Goal: Information Seeking & Learning: Learn about a topic

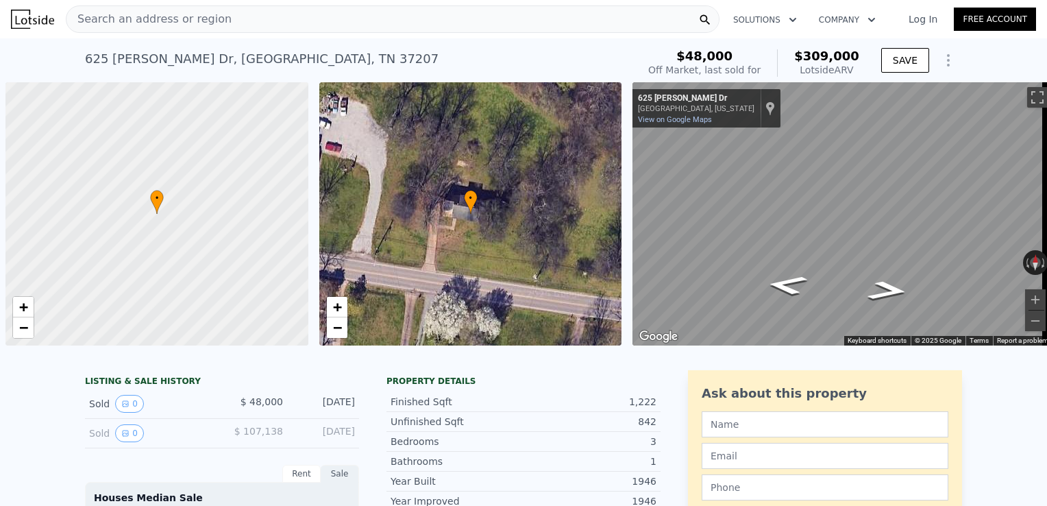
scroll to position [0, 5]
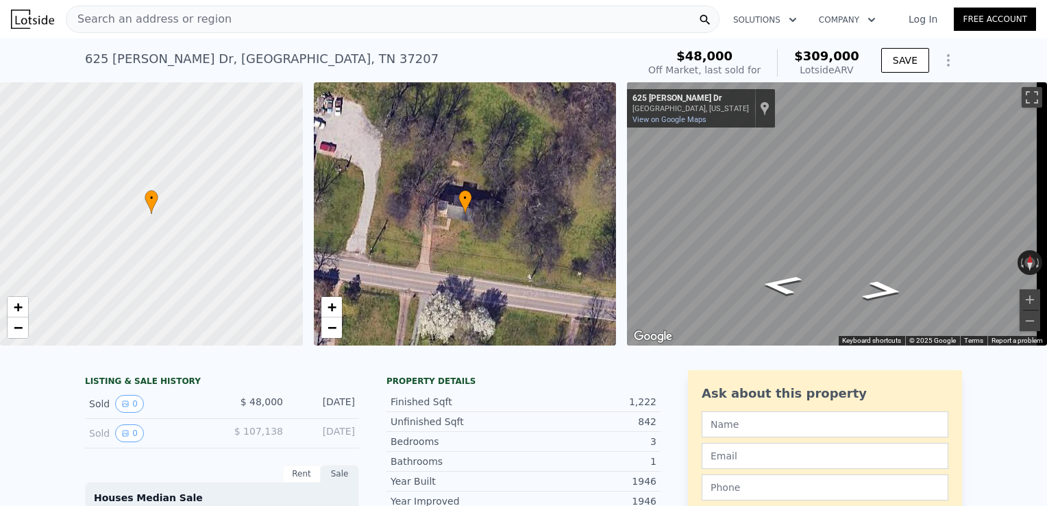
click at [257, 20] on div "Search an address or region" at bounding box center [393, 18] width 654 height 27
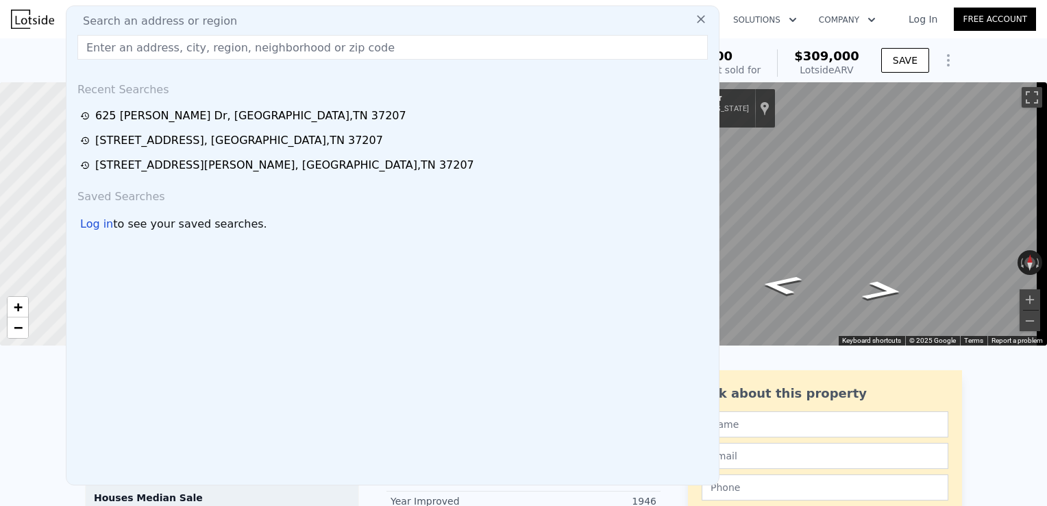
click at [263, 51] on input "text" at bounding box center [392, 47] width 630 height 25
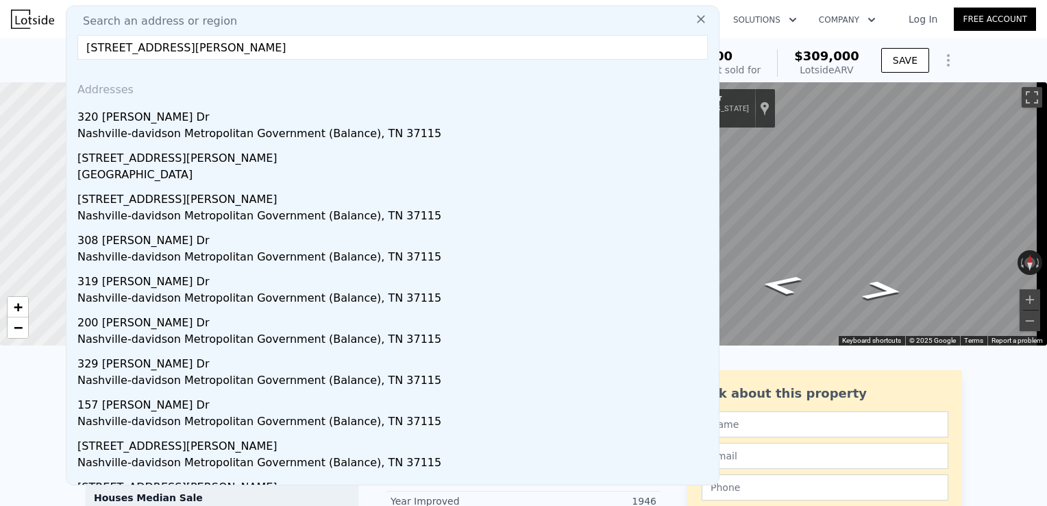
type input "320 Scalf Dr, Madison, TN 37115"
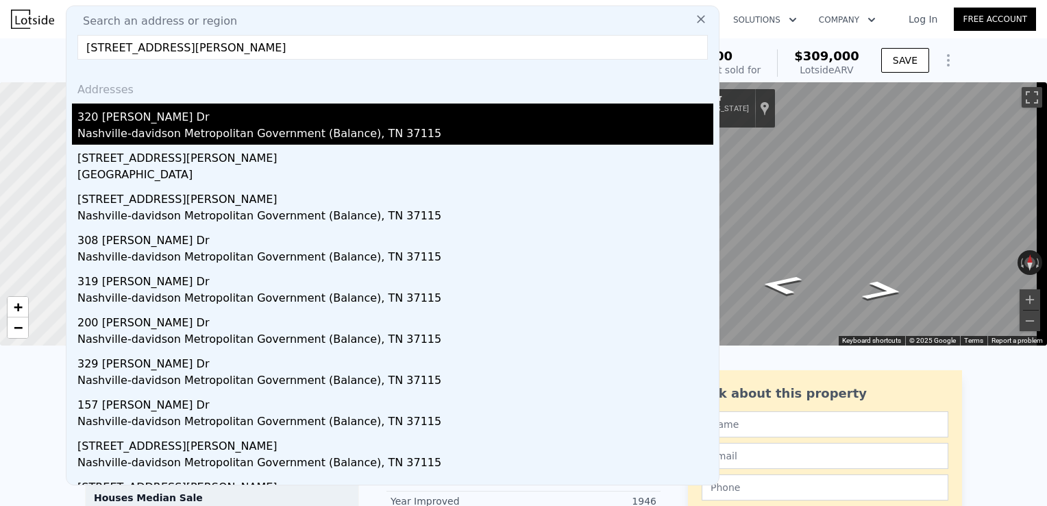
click at [144, 118] on div "320 [PERSON_NAME] Dr" at bounding box center [395, 114] width 636 height 22
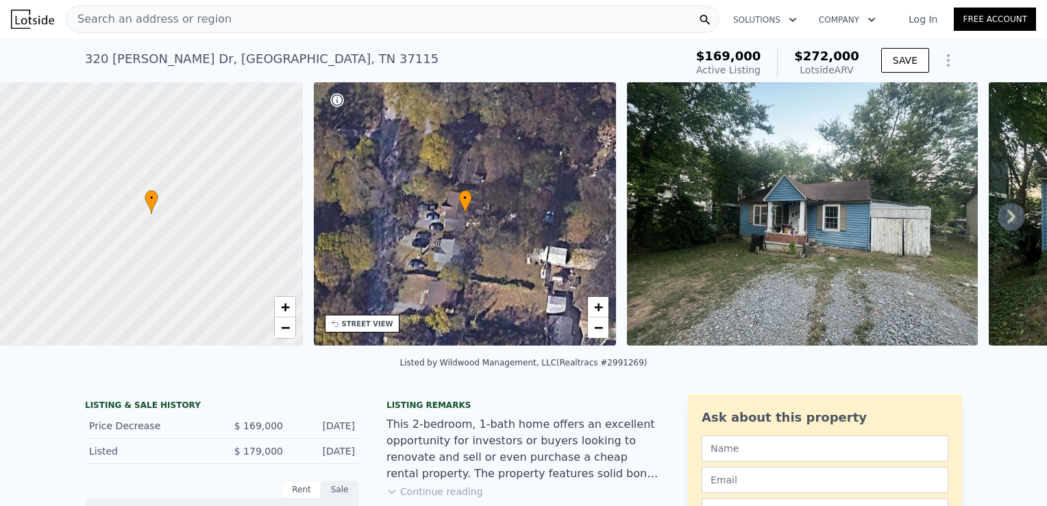
click at [1003, 218] on icon at bounding box center [1010, 216] width 27 height 27
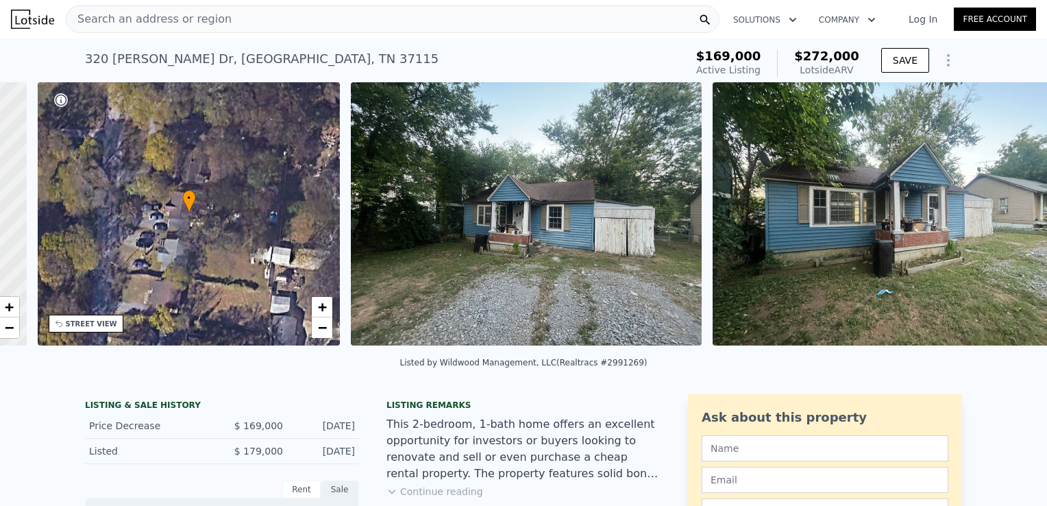
scroll to position [0, 319]
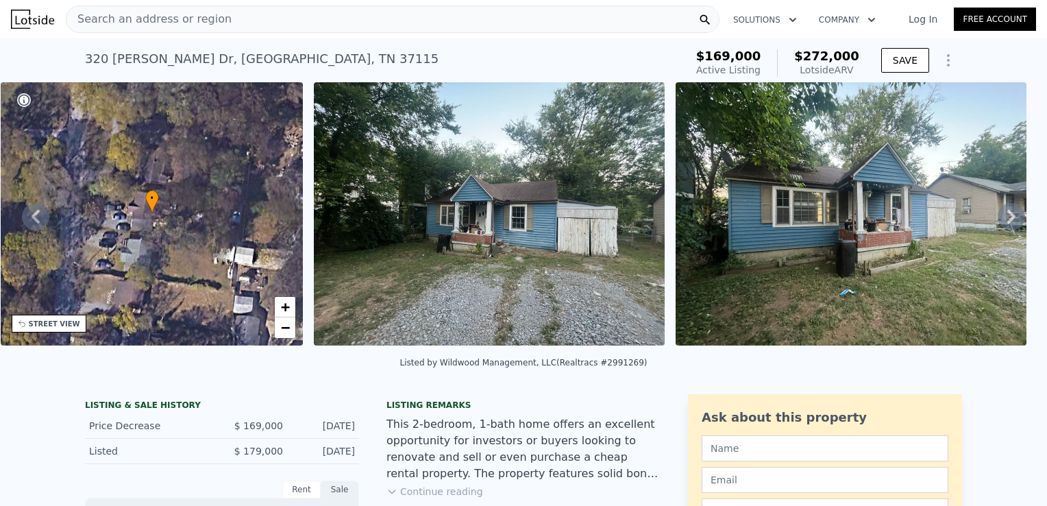
click at [1003, 218] on icon at bounding box center [1010, 216] width 27 height 27
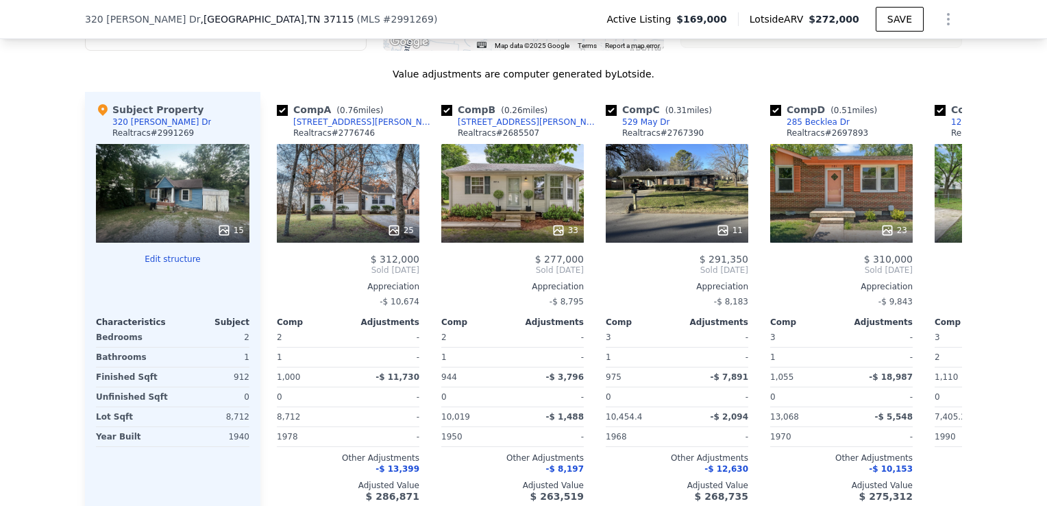
scroll to position [1383, 0]
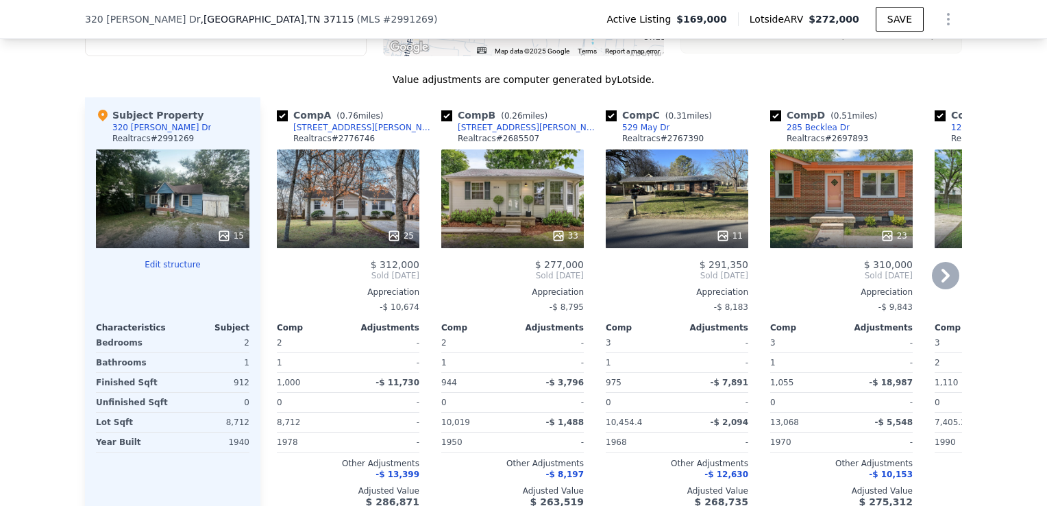
click at [942, 282] on icon at bounding box center [945, 276] width 8 height 14
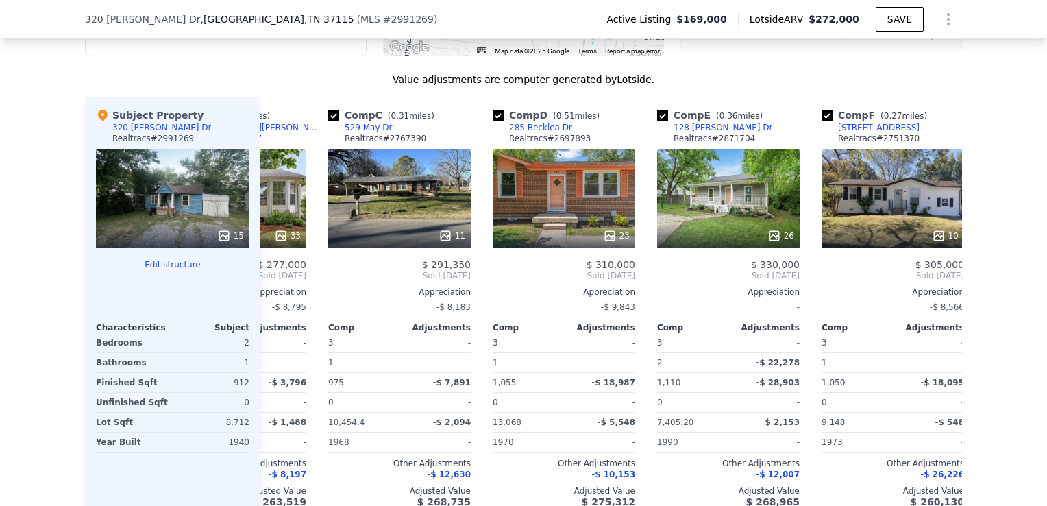
scroll to position [0, 329]
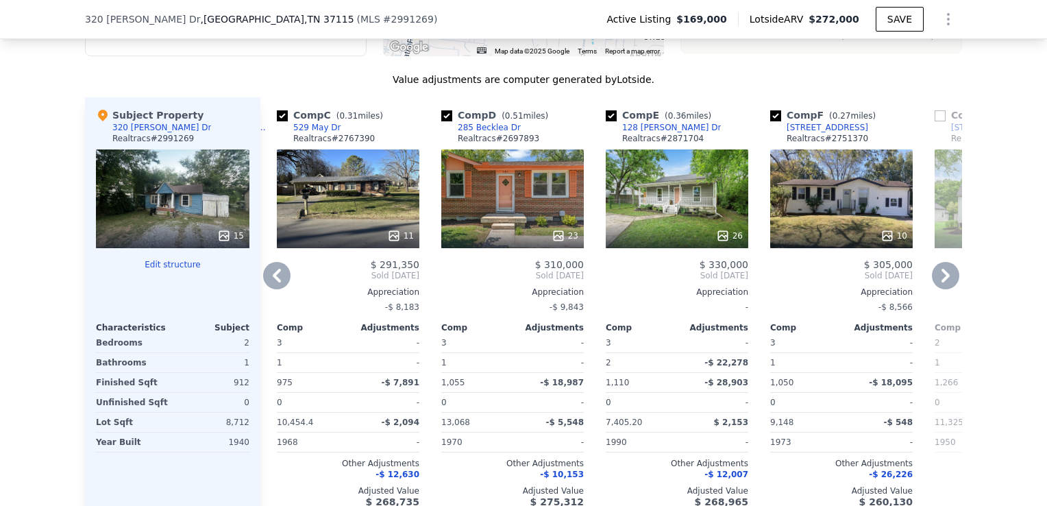
click at [942, 282] on icon at bounding box center [945, 276] width 8 height 14
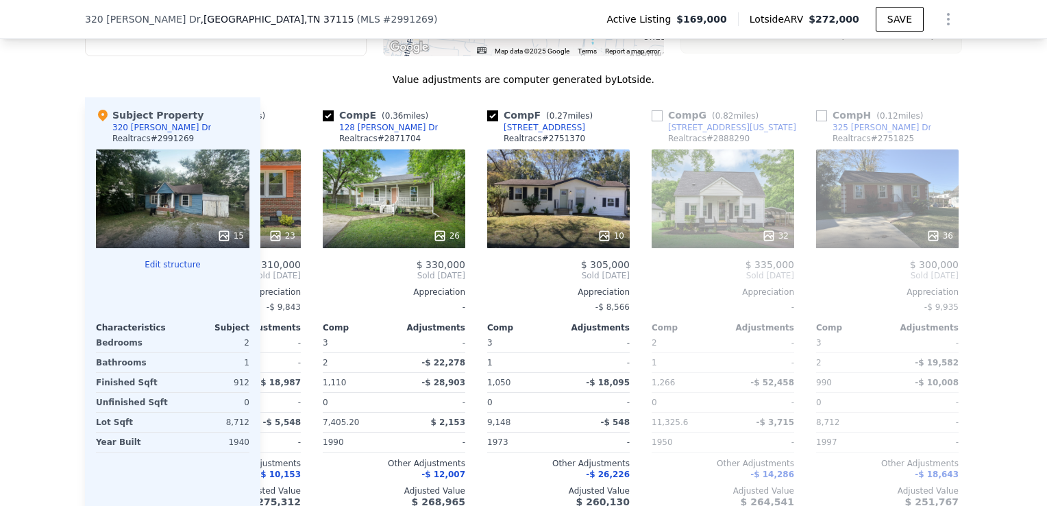
scroll to position [0, 658]
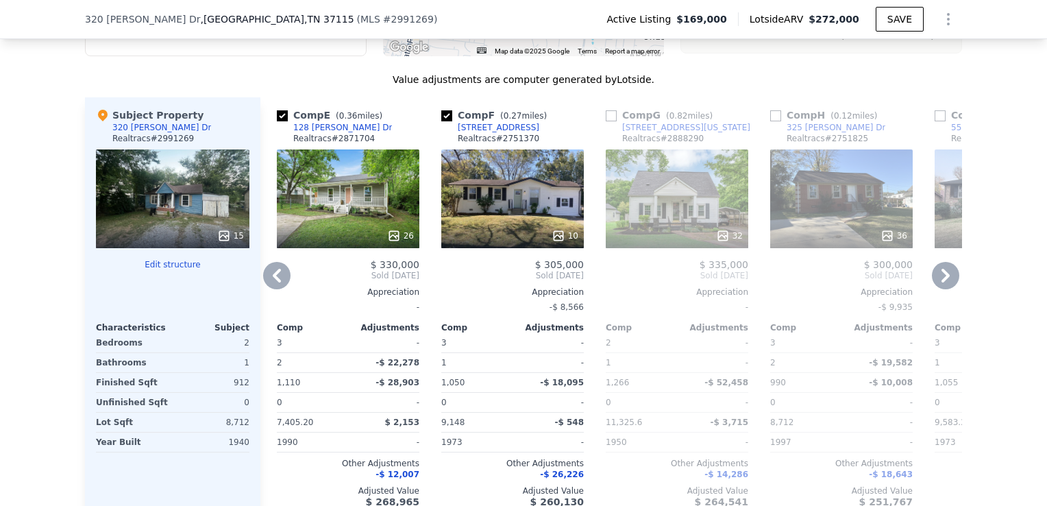
click at [942, 282] on icon at bounding box center [945, 276] width 8 height 14
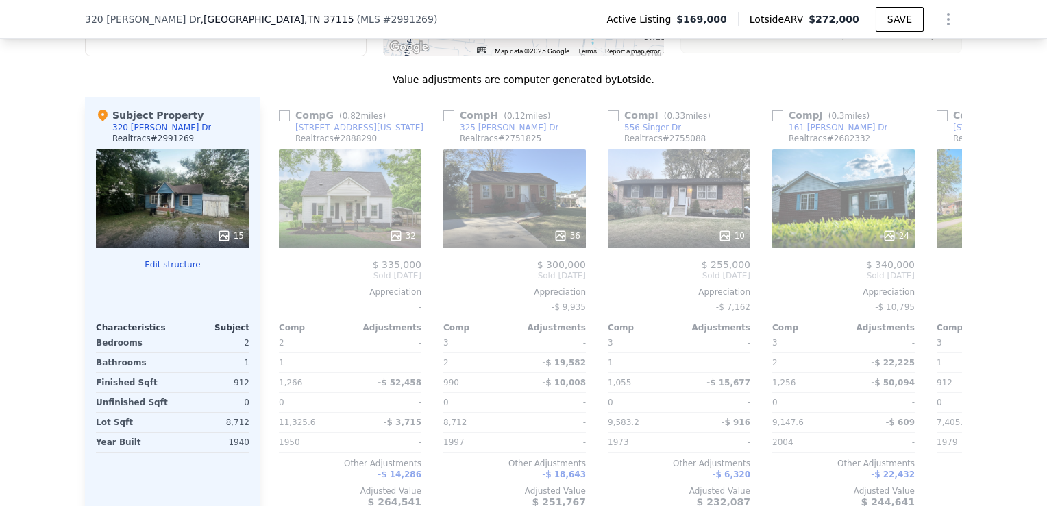
scroll to position [0, 987]
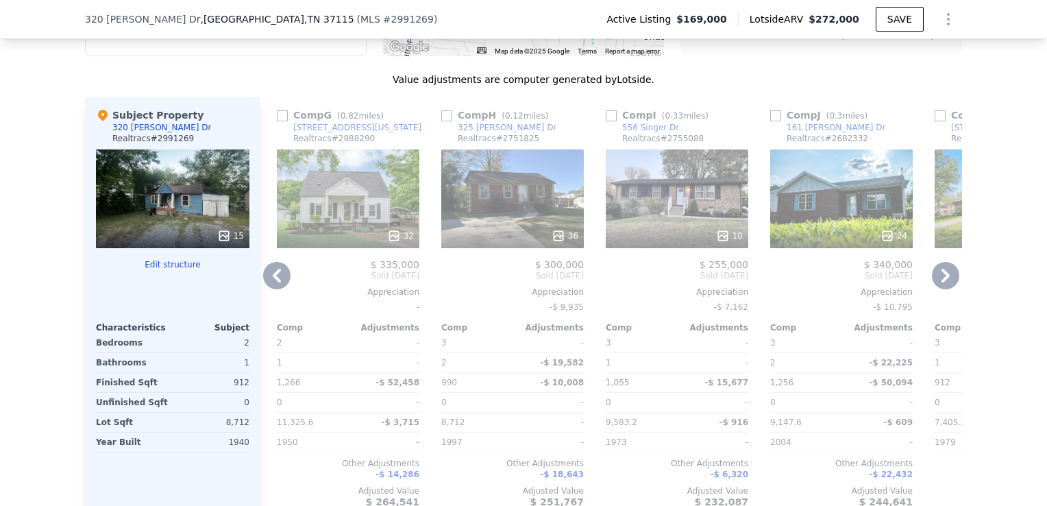
click at [273, 282] on icon at bounding box center [277, 276] width 8 height 14
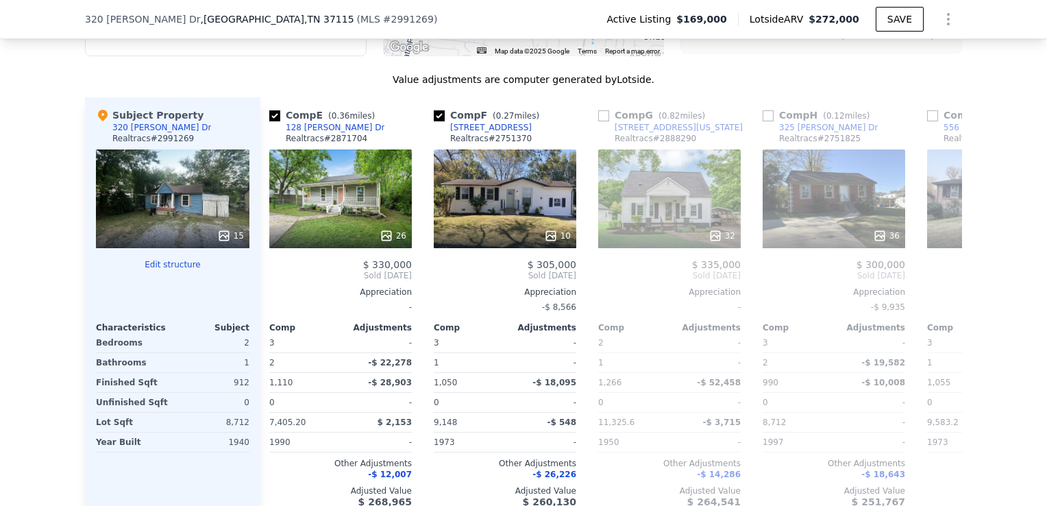
scroll to position [0, 658]
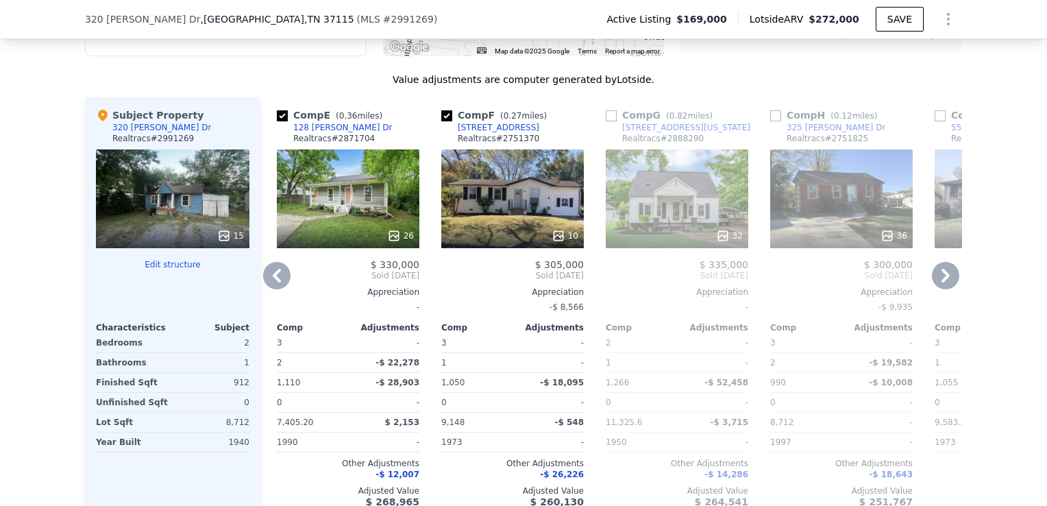
click at [273, 282] on icon at bounding box center [277, 276] width 8 height 14
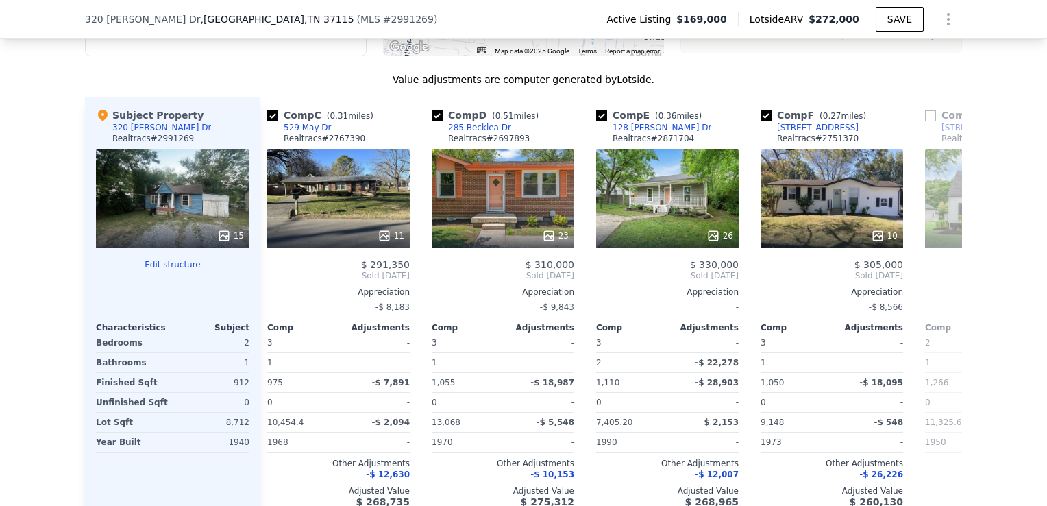
scroll to position [0, 329]
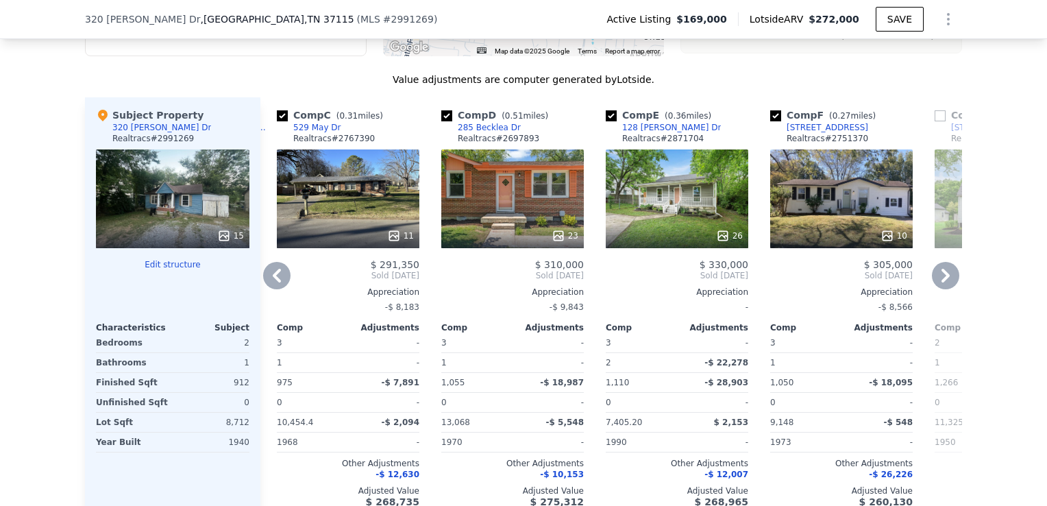
click at [273, 282] on icon at bounding box center [277, 276] width 8 height 14
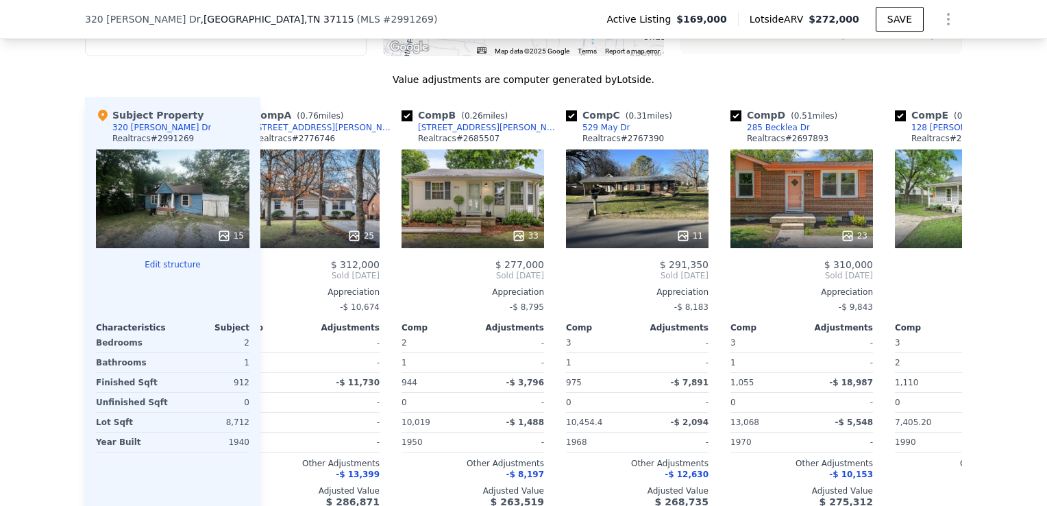
scroll to position [0, 0]
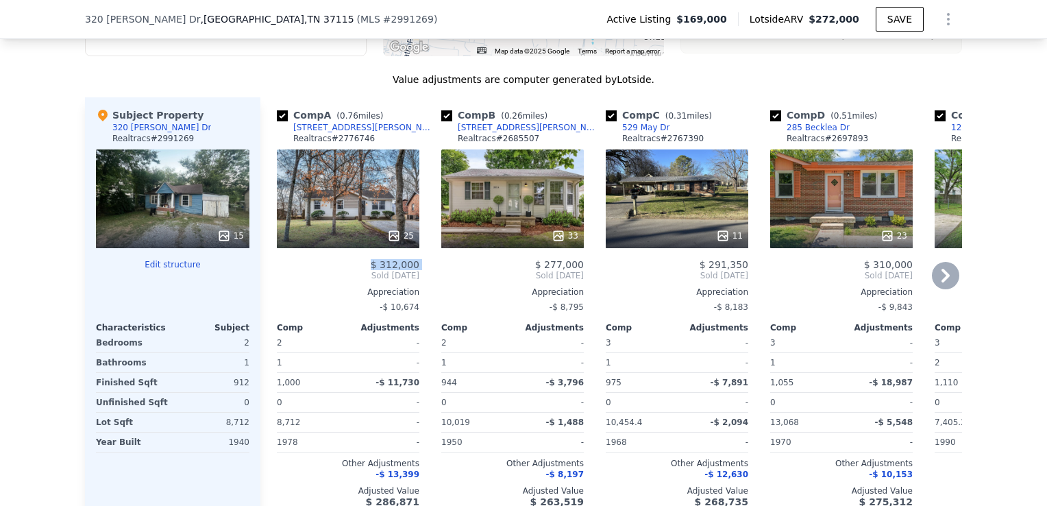
drag, startPoint x: 269, startPoint y: 297, endPoint x: 424, endPoint y: 215, distance: 175.0
click at [424, 215] on div "Comp A ( 0.76 miles) 635 Bixler Ave Realtracs # 2776746 25 $ 312,000 Sold Feb 2…" at bounding box center [611, 307] width 702 height 421
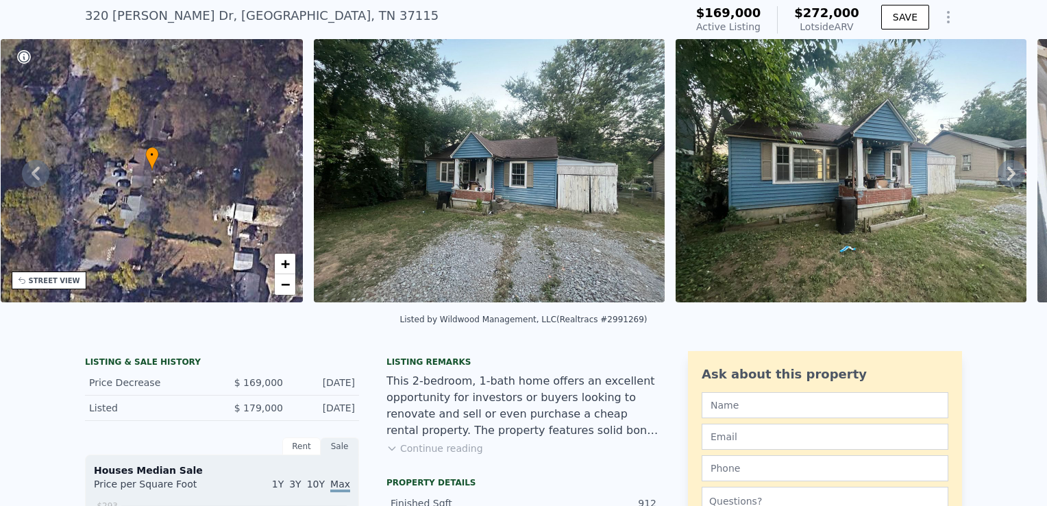
scroll to position [38, 0]
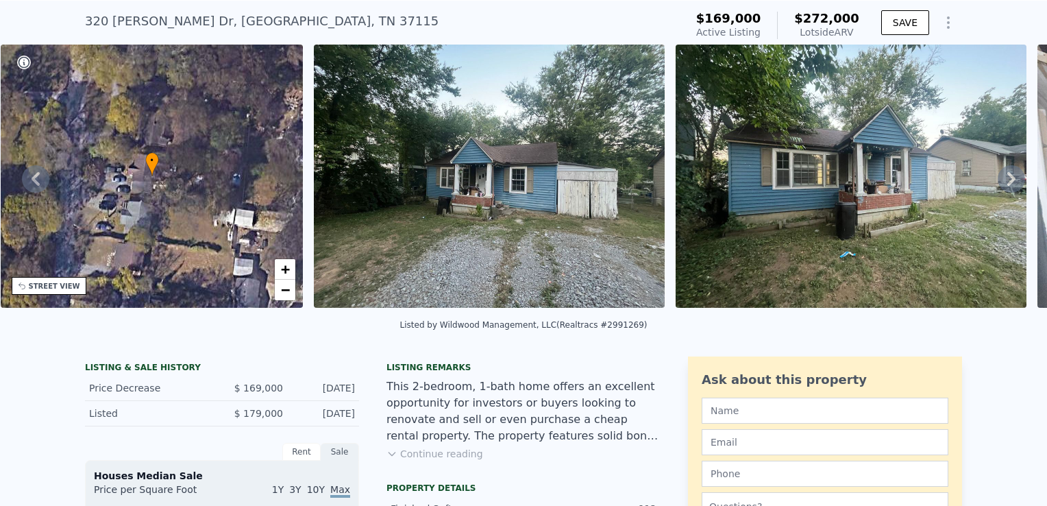
type input "925"
type input "1608"
type input "32234.399999999998"
type input "35719.2"
type input "$ 309,000"
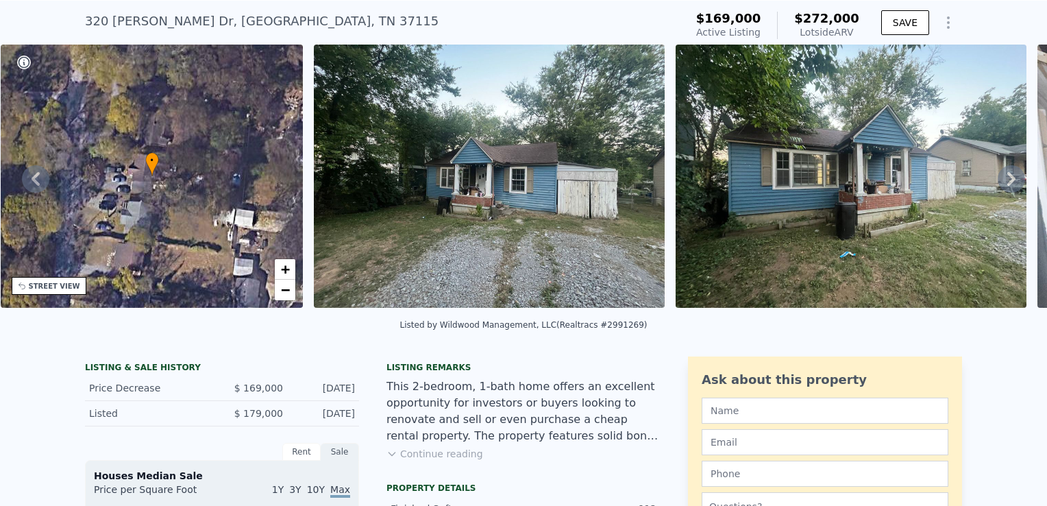
type input "$ 237,568"
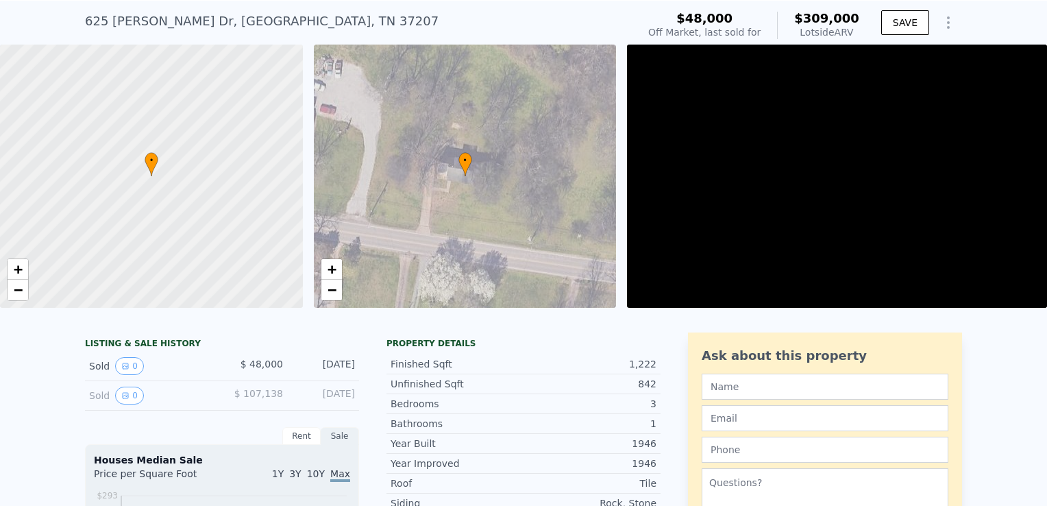
scroll to position [0, 5]
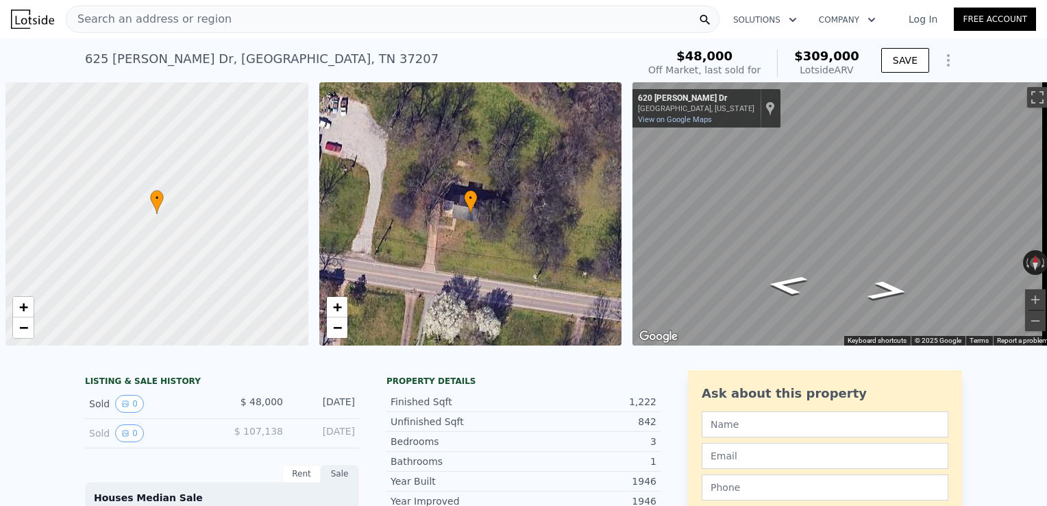
scroll to position [0, 5]
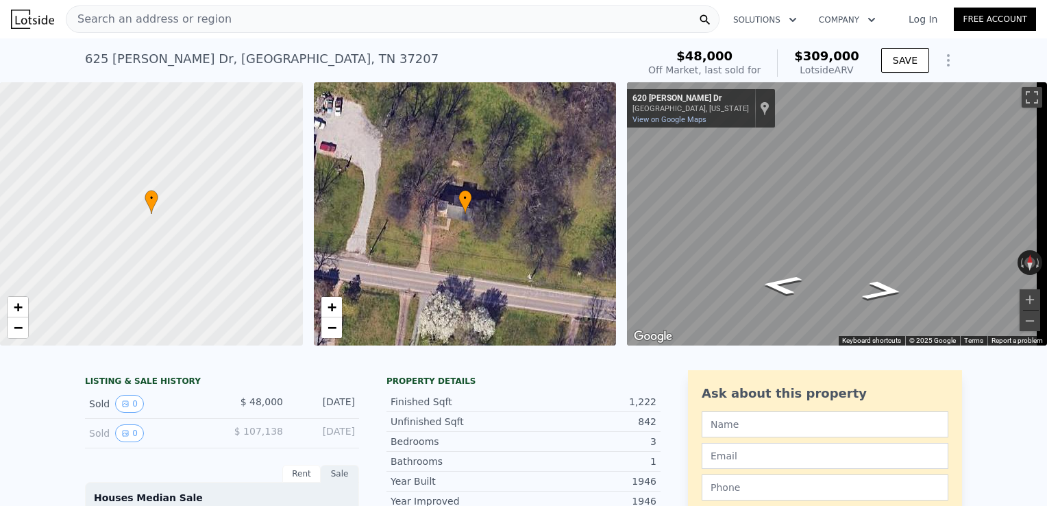
click at [224, 18] on div "Search an address or region" at bounding box center [393, 18] width 654 height 27
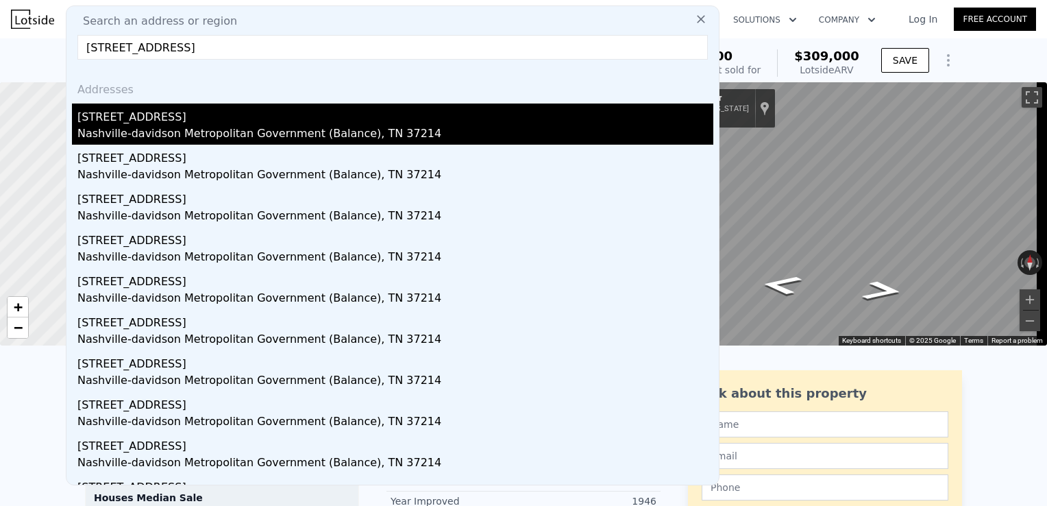
type input "[STREET_ADDRESS]"
click at [246, 127] on div "Nashville-davidson Metropolitan Government (Balance), TN 37214" at bounding box center [395, 134] width 636 height 19
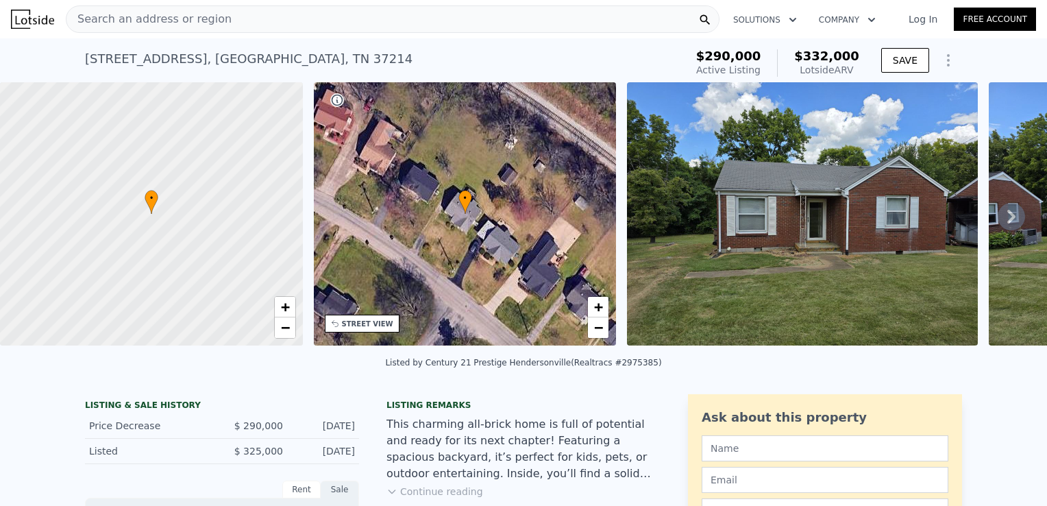
click at [1007, 217] on icon at bounding box center [1011, 217] width 8 height 14
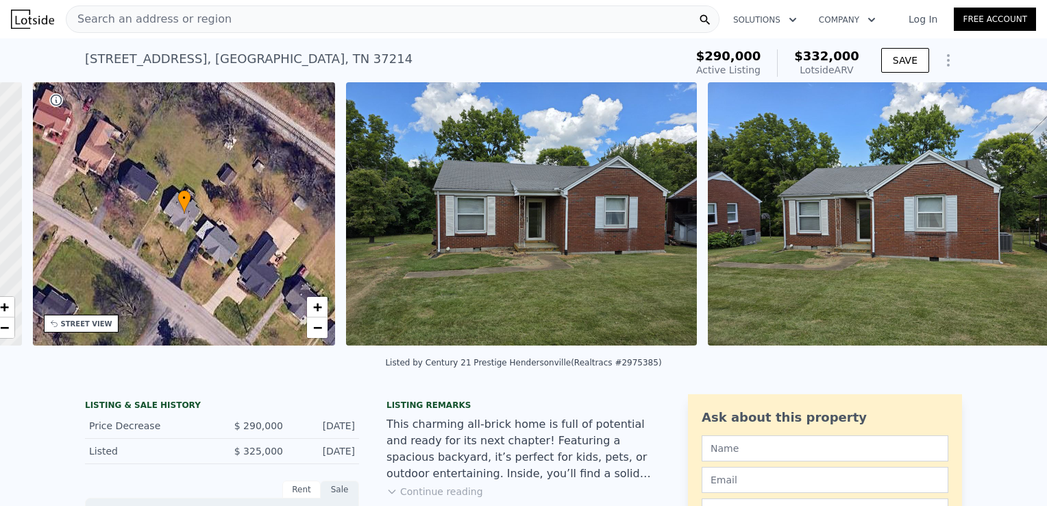
scroll to position [0, 319]
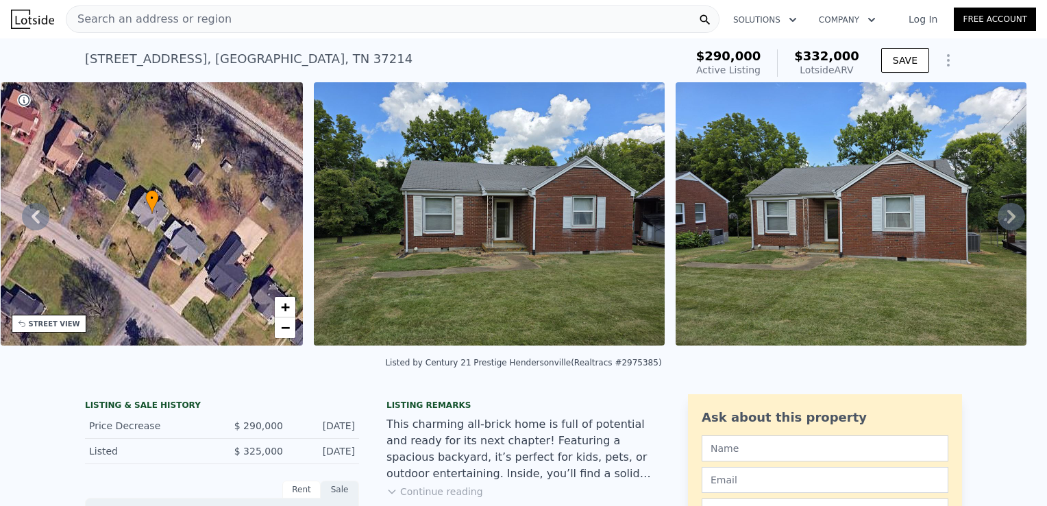
click at [1007, 217] on icon at bounding box center [1011, 217] width 8 height 14
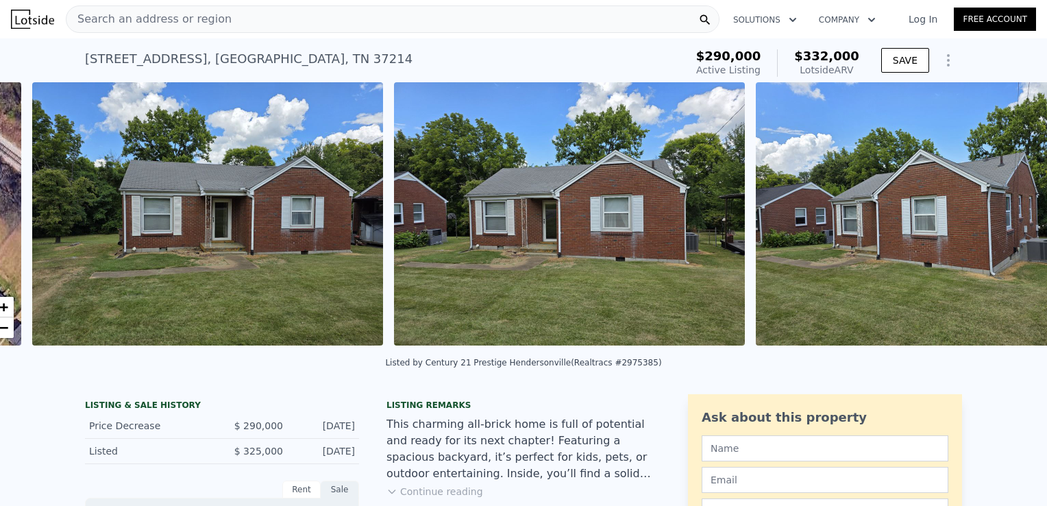
scroll to position [0, 627]
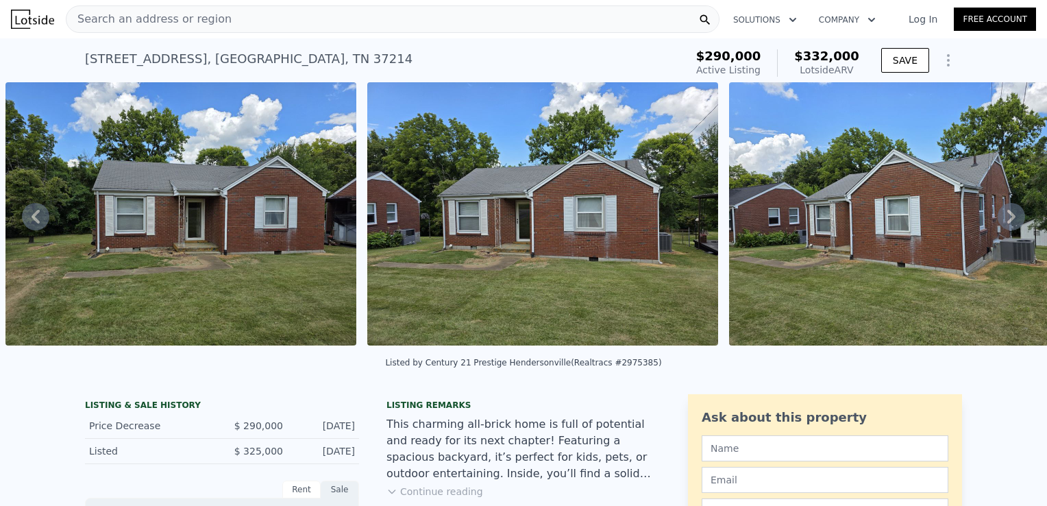
click at [32, 216] on icon at bounding box center [35, 216] width 27 height 27
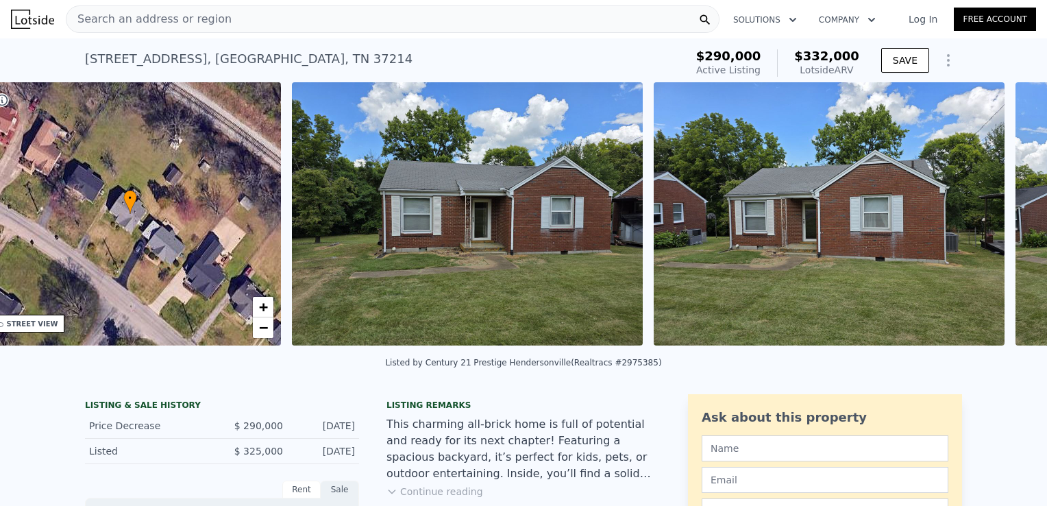
scroll to position [0, 319]
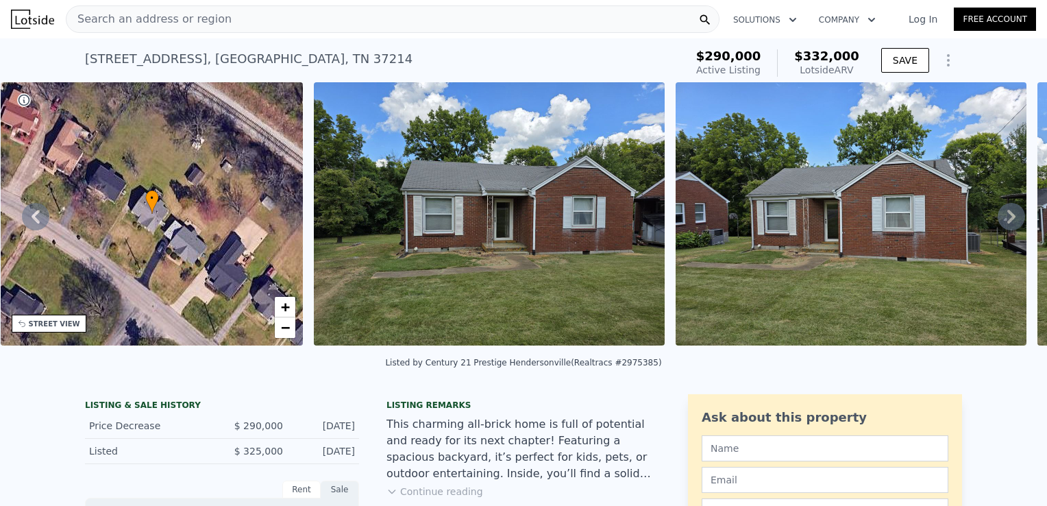
click at [32, 216] on icon at bounding box center [35, 216] width 27 height 27
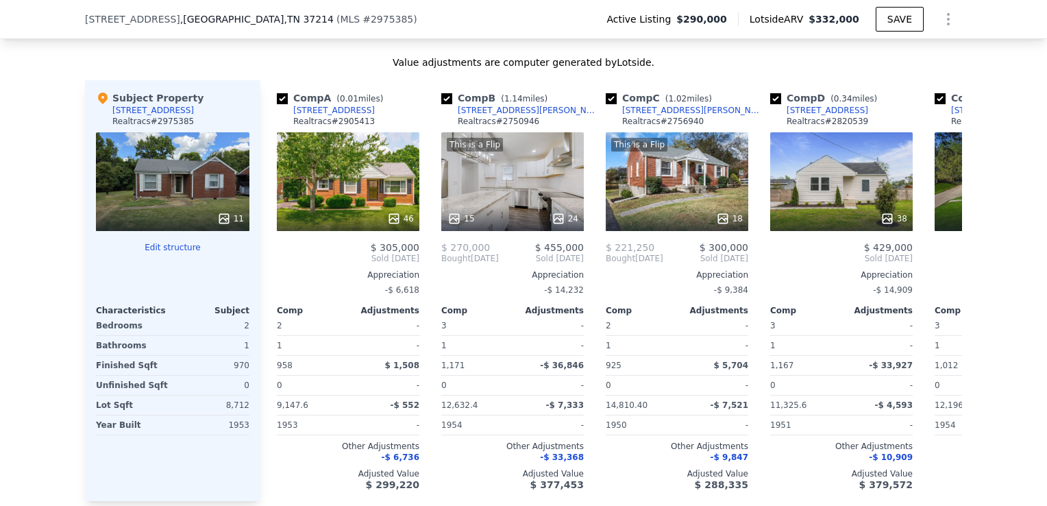
scroll to position [1453, 0]
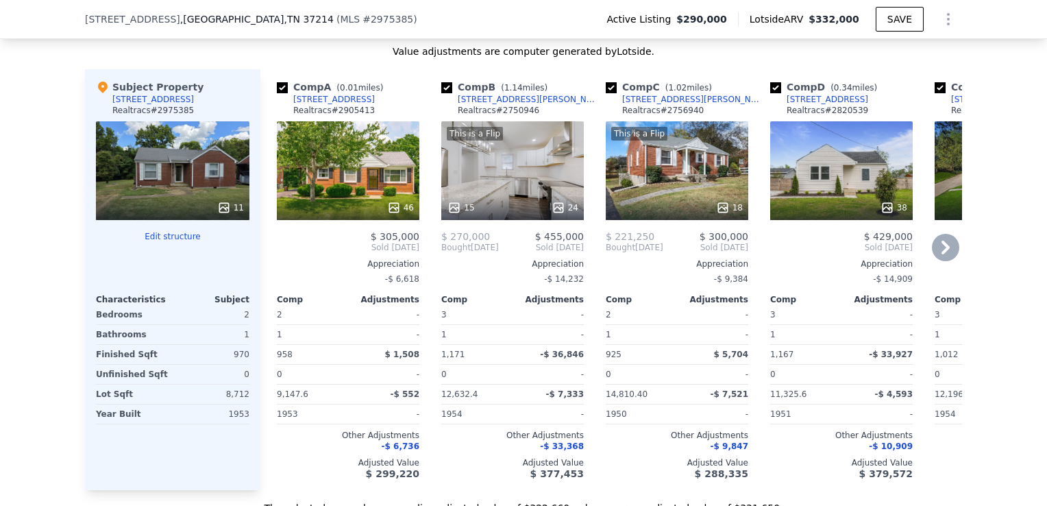
click at [943, 254] on icon at bounding box center [945, 247] width 8 height 14
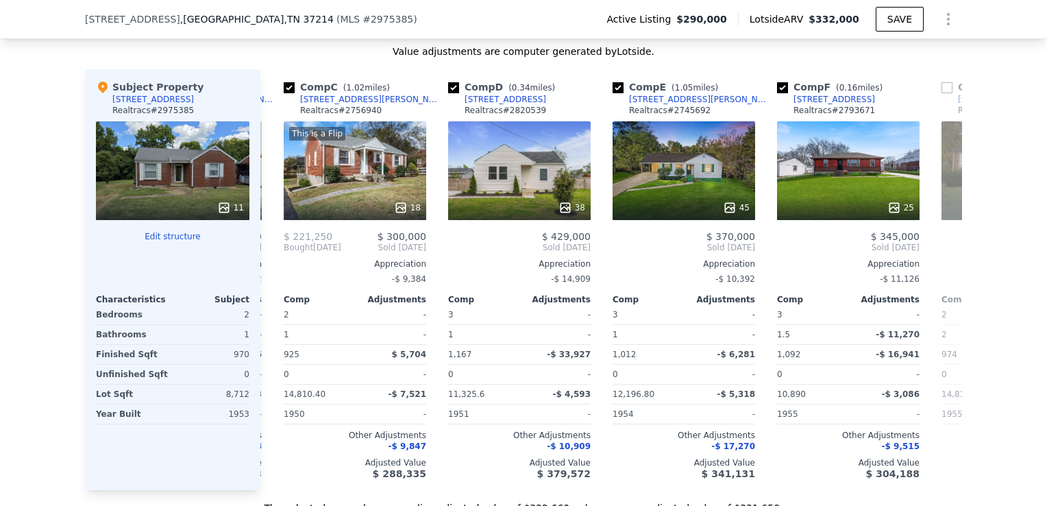
scroll to position [0, 329]
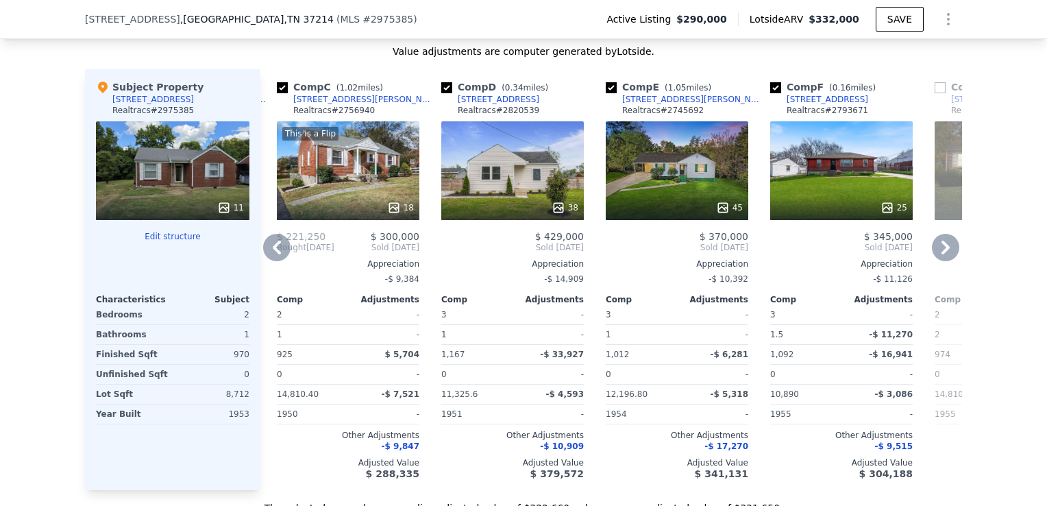
click at [943, 254] on icon at bounding box center [945, 247] width 8 height 14
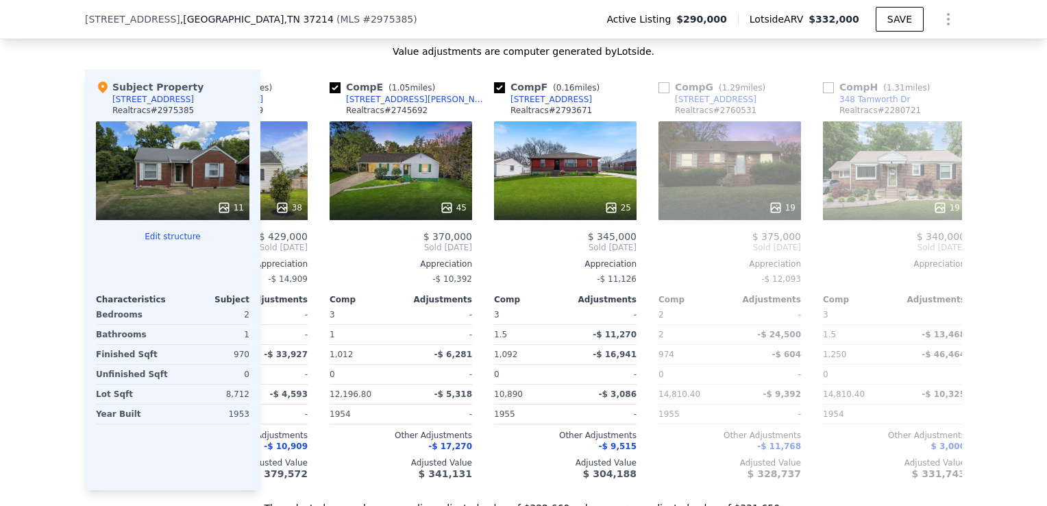
scroll to position [0, 658]
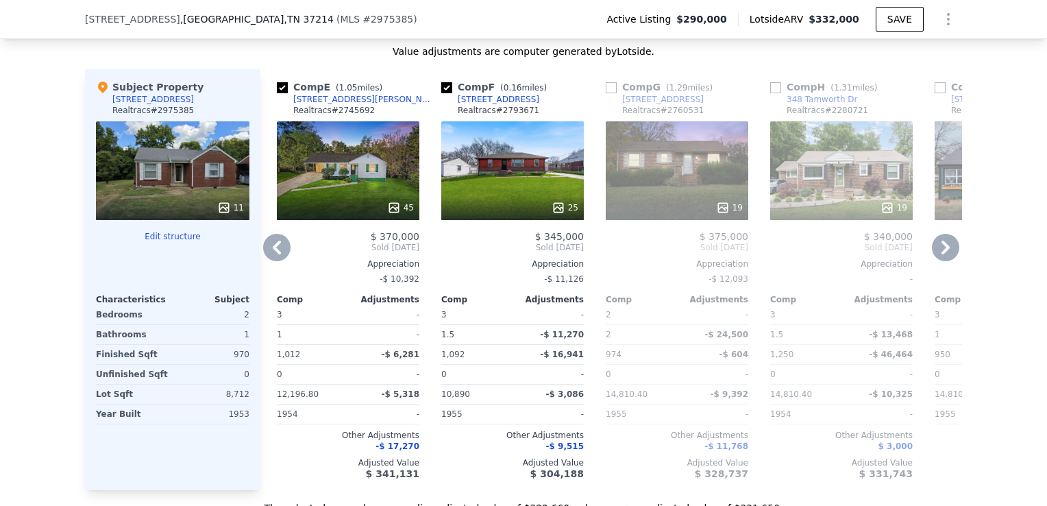
click at [273, 254] on icon at bounding box center [277, 247] width 8 height 14
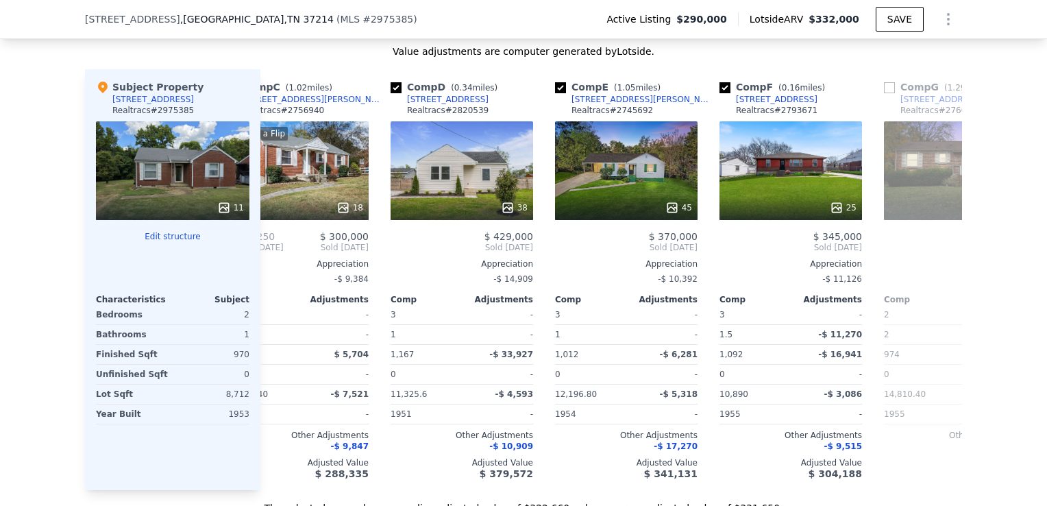
scroll to position [0, 329]
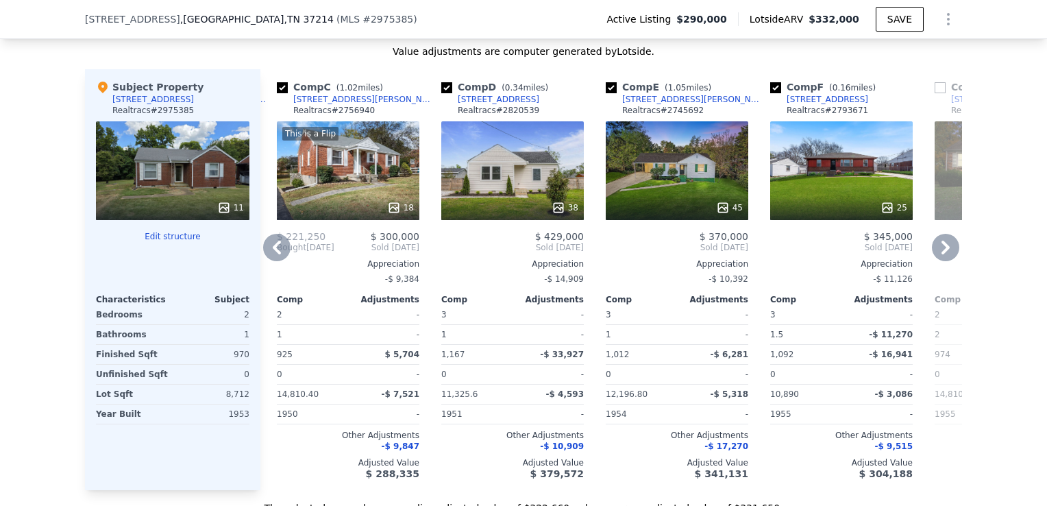
click at [273, 254] on icon at bounding box center [277, 247] width 8 height 14
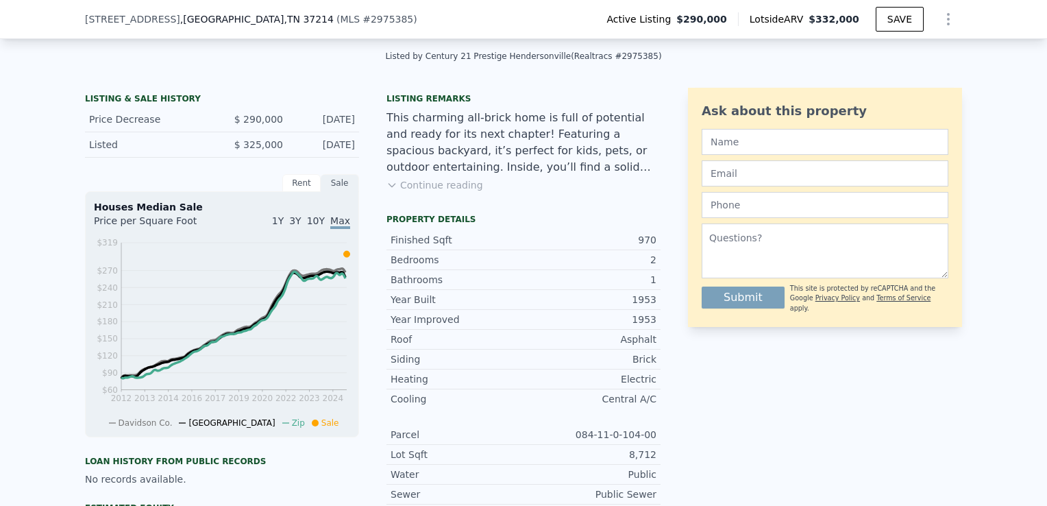
scroll to position [306, 0]
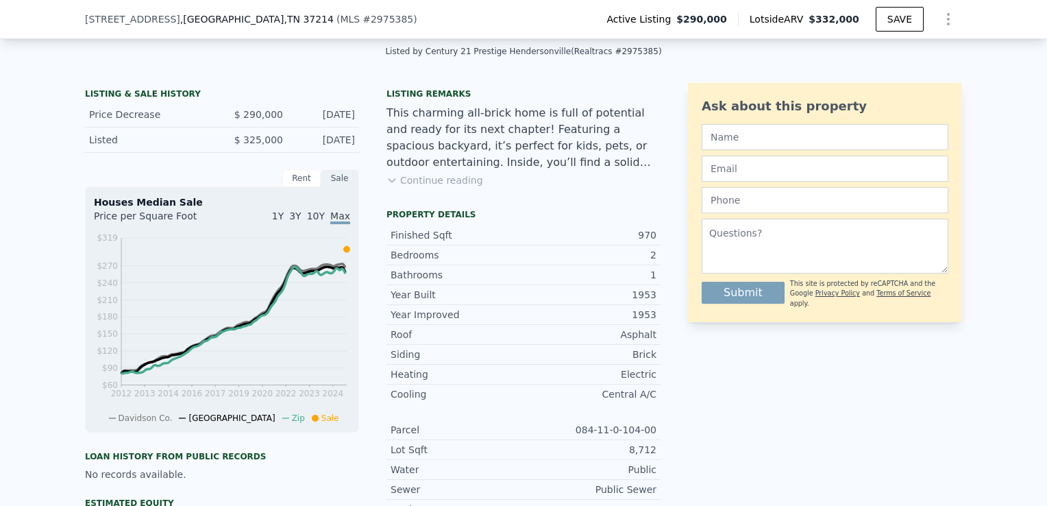
click at [399, 187] on button "Continue reading" at bounding box center [434, 180] width 97 height 14
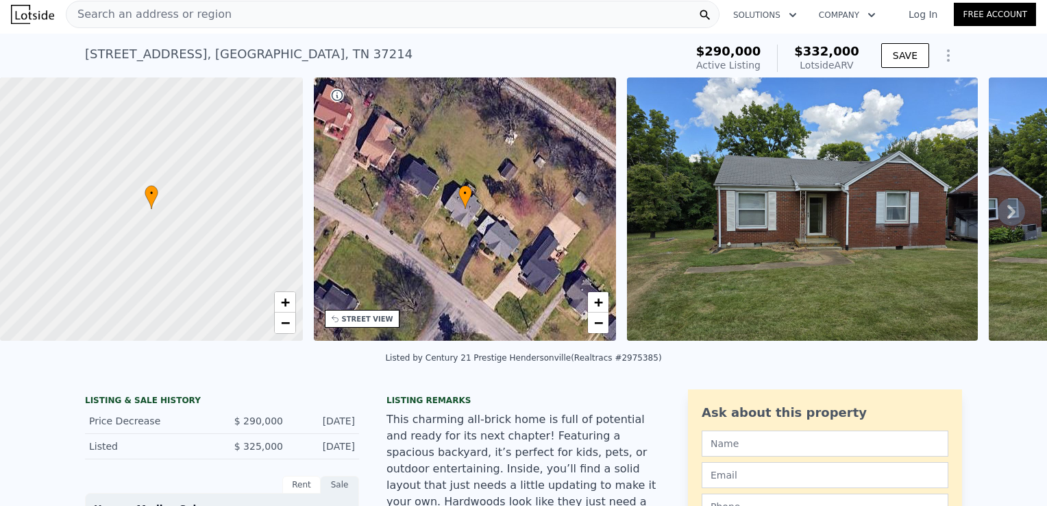
scroll to position [0, 0]
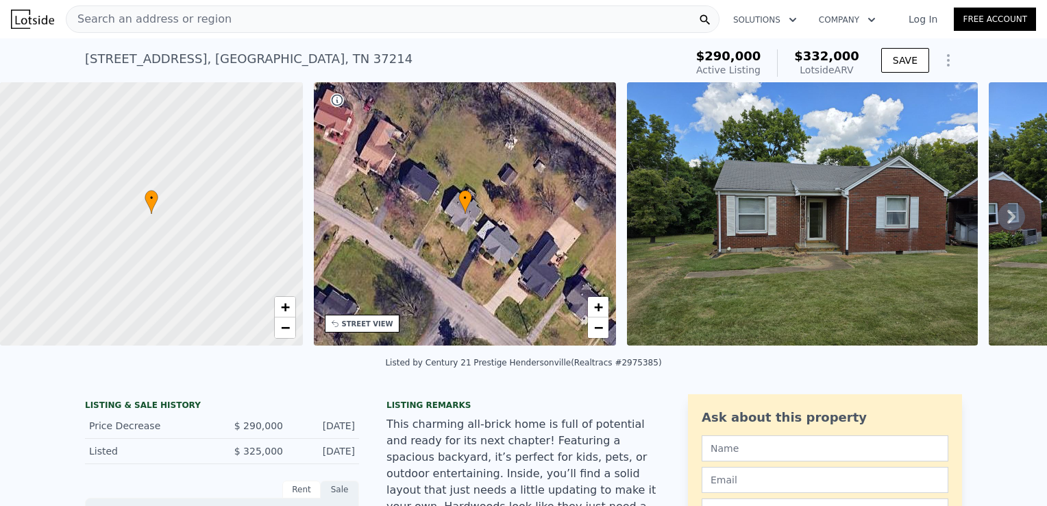
click at [77, 58] on div "[STREET_ADDRESS] Active at $290k (~ARV $332k ) $290,000 Active Listing $332,000…" at bounding box center [523, 60] width 1047 height 44
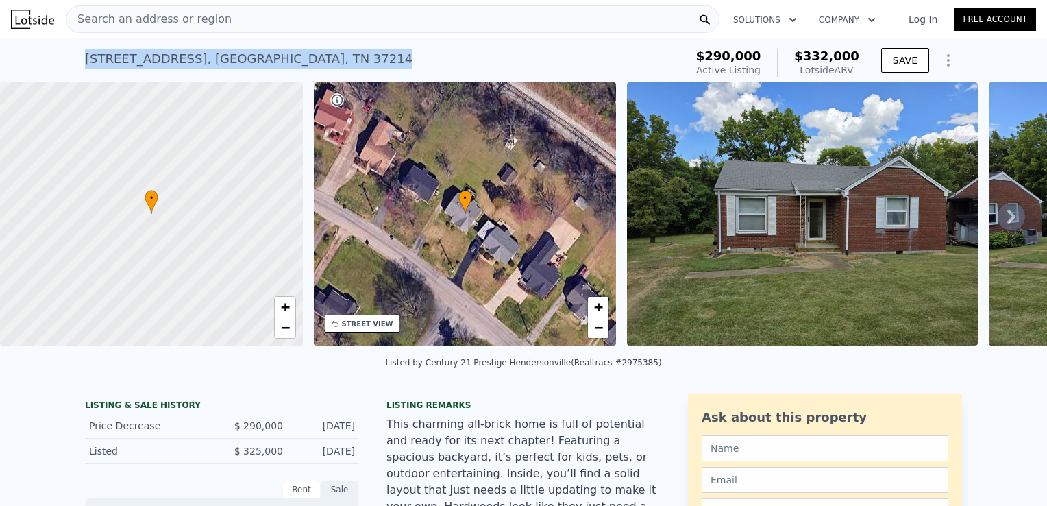
drag, startPoint x: 31, startPoint y: 45, endPoint x: 312, endPoint y: 68, distance: 282.5
click at [312, 68] on div "[STREET_ADDRESS] Active at $290k (~ARV $332k ) $290,000 Active Listing $332,000…" at bounding box center [523, 60] width 1047 height 44
copy div "[STREET_ADDRESS]"
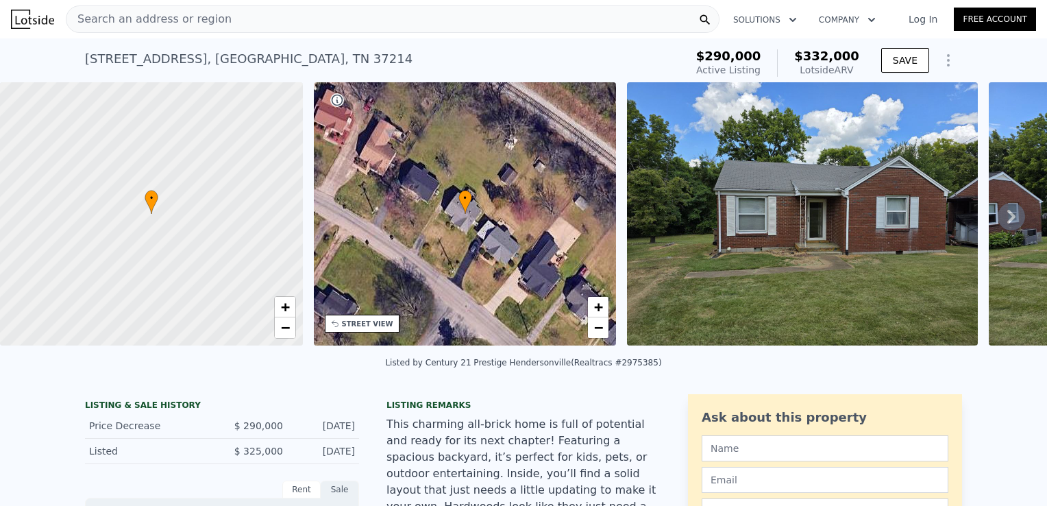
click at [366, 22] on div "Search an address or region" at bounding box center [393, 18] width 654 height 27
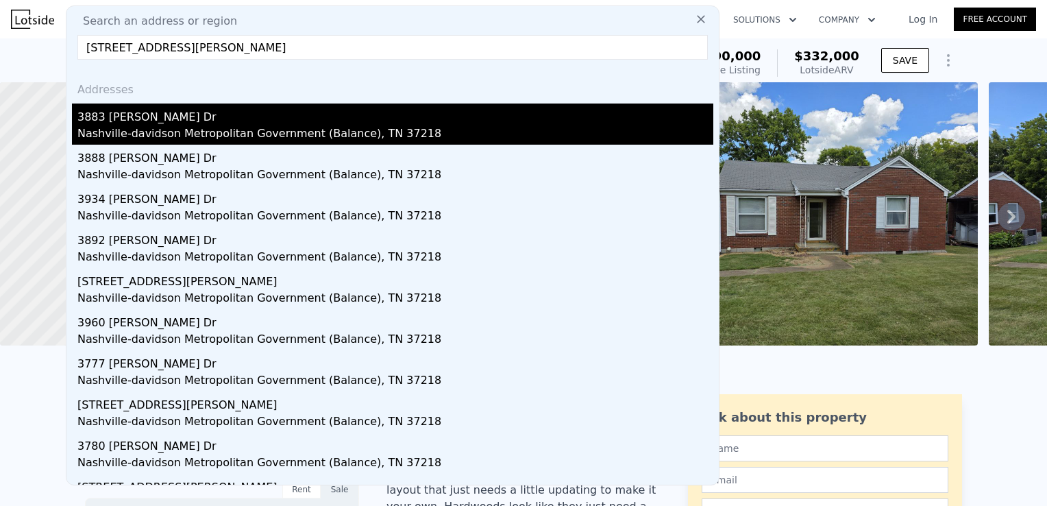
type input "[STREET_ADDRESS][PERSON_NAME]"
click at [299, 131] on div "Nashville-davidson Metropolitan Government (Balance), TN 37218" at bounding box center [395, 134] width 636 height 19
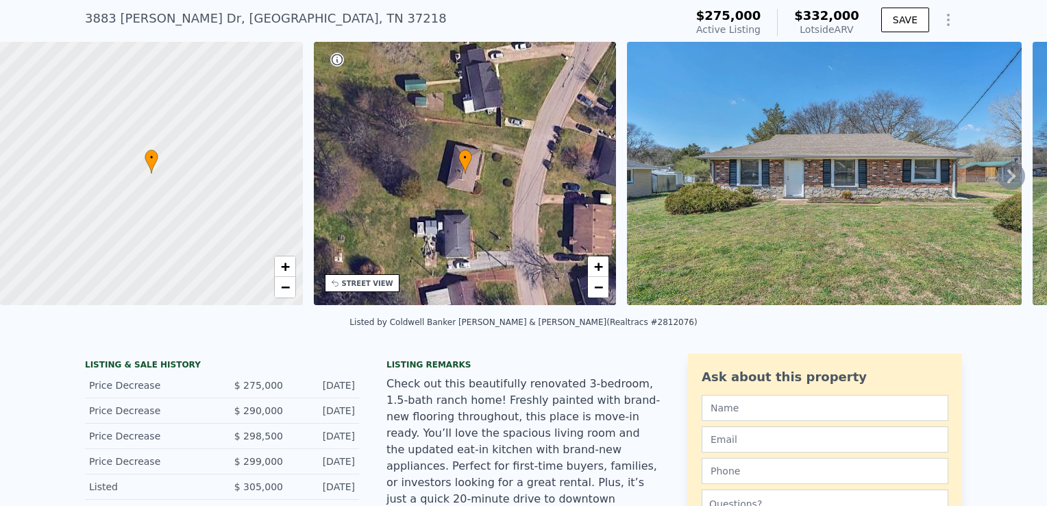
scroll to position [85, 0]
